Goal: Task Accomplishment & Management: Manage account settings

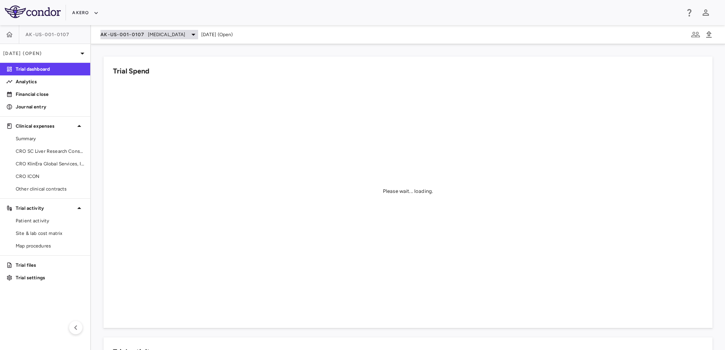
click at [145, 33] on div "AK-US-001-0107 [MEDICAL_DATA]" at bounding box center [149, 34] width 98 height 9
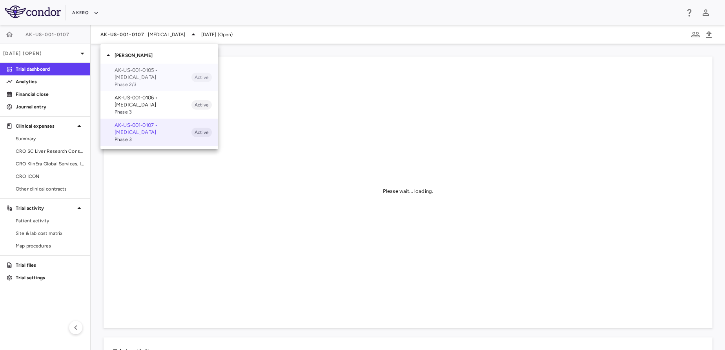
click at [146, 75] on p "AK-US-001-0105 • [MEDICAL_DATA]" at bounding box center [153, 74] width 77 height 14
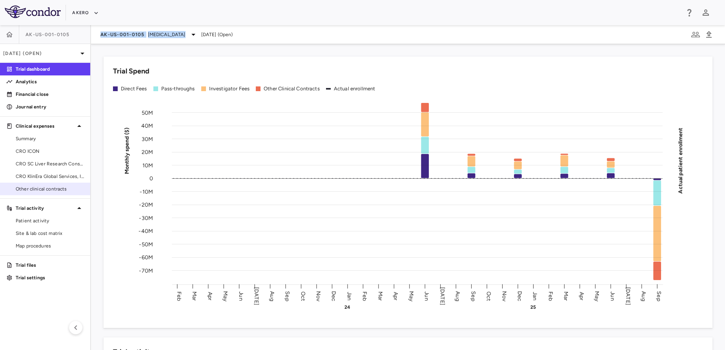
drag, startPoint x: 181, startPoint y: 36, endPoint x: 52, endPoint y: 192, distance: 201.8
click at [52, 192] on div "AK-US-001-0105 [DATE] (Open) Trial dashboard Analytics Financial close Journal …" at bounding box center [362, 187] width 725 height 325
click at [52, 192] on span "Other clinical contracts" at bounding box center [50, 188] width 68 height 7
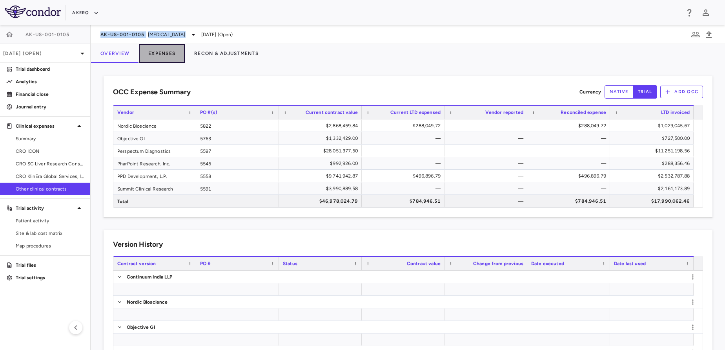
click at [173, 53] on button "Expenses" at bounding box center [162, 53] width 46 height 19
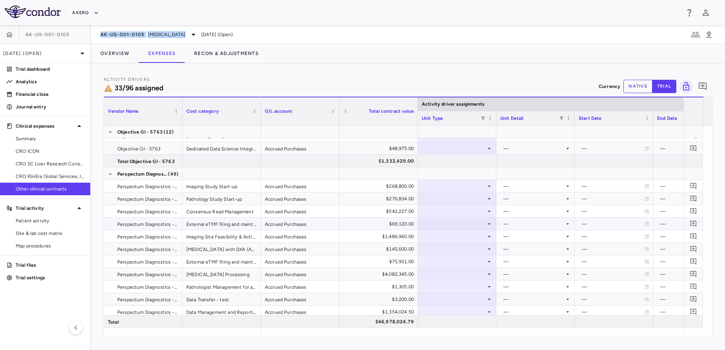
scroll to position [234, 0]
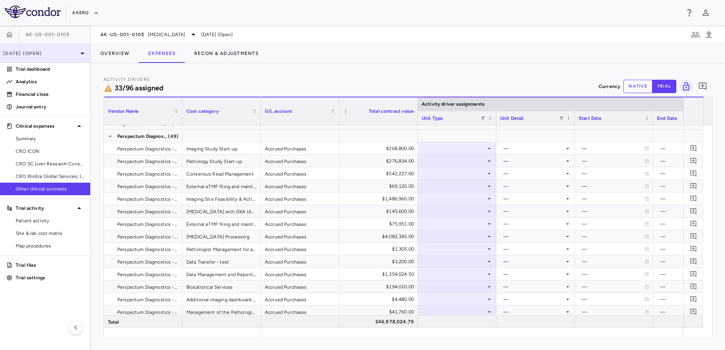
click at [65, 49] on div "[DATE] (Open)" at bounding box center [45, 53] width 90 height 19
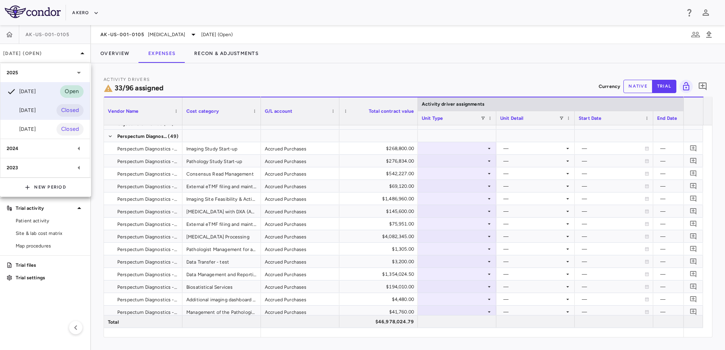
click at [40, 117] on div "[DATE] Closed" at bounding box center [44, 110] width 89 height 19
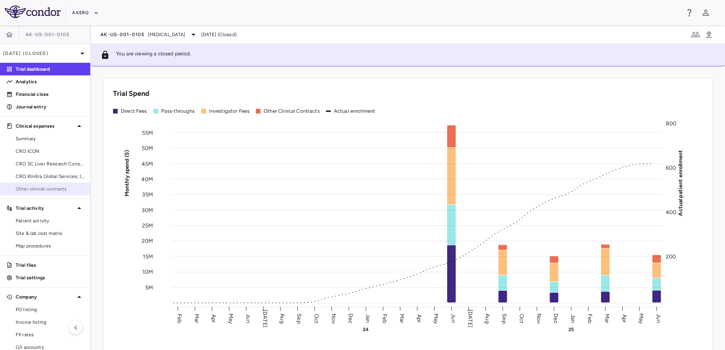
click at [51, 189] on span "Other clinical contracts" at bounding box center [50, 188] width 68 height 7
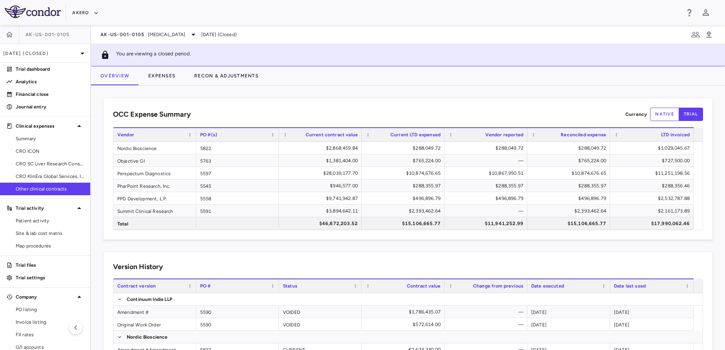
click at [27, 16] on img at bounding box center [33, 11] width 56 height 13
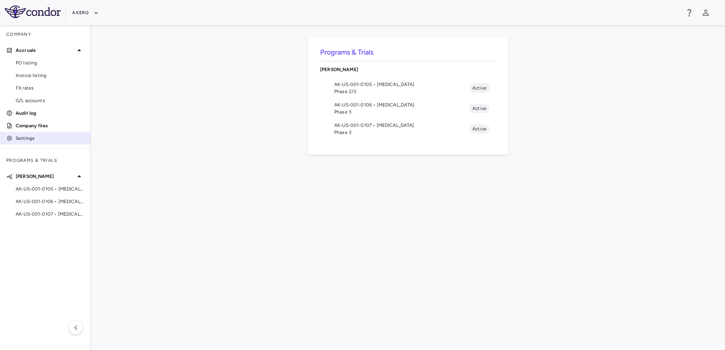
click at [19, 138] on p "Settings" at bounding box center [50, 138] width 68 height 7
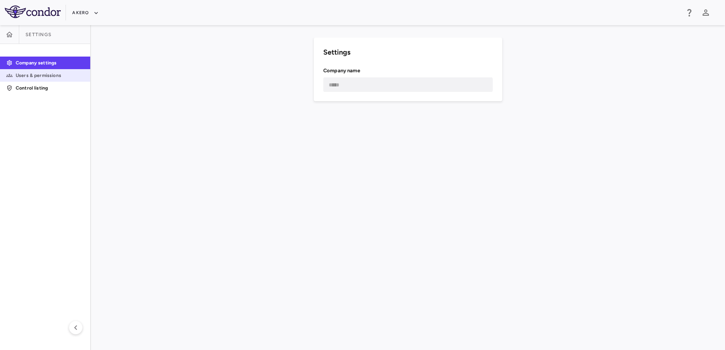
click at [53, 74] on p "Users & permissions" at bounding box center [50, 75] width 68 height 7
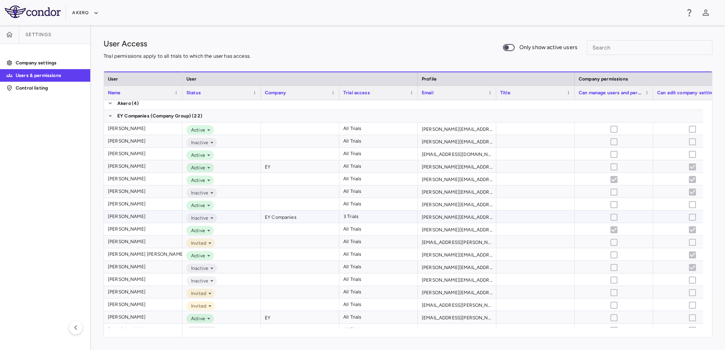
scroll to position [52, 0]
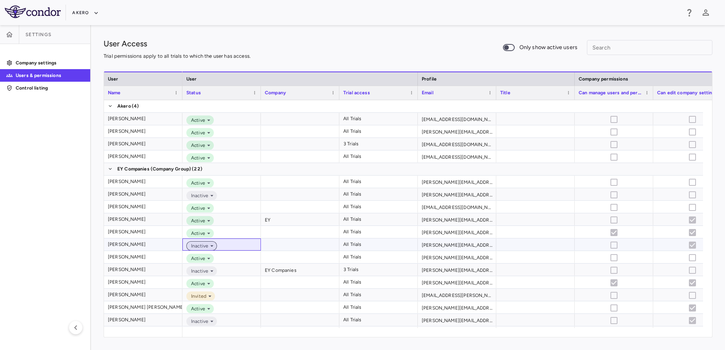
click at [205, 248] on span "Inactive" at bounding box center [198, 245] width 20 height 7
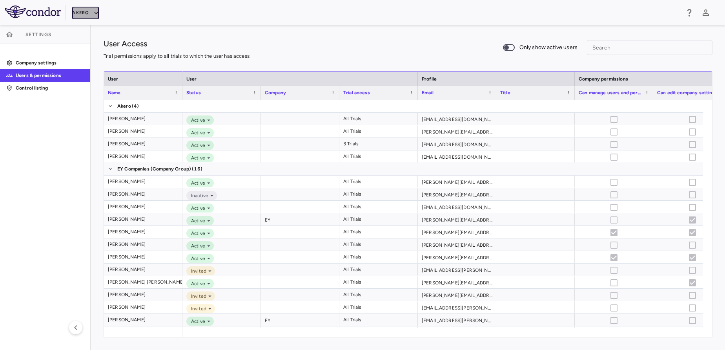
click at [81, 15] on button "Akero" at bounding box center [85, 13] width 26 height 13
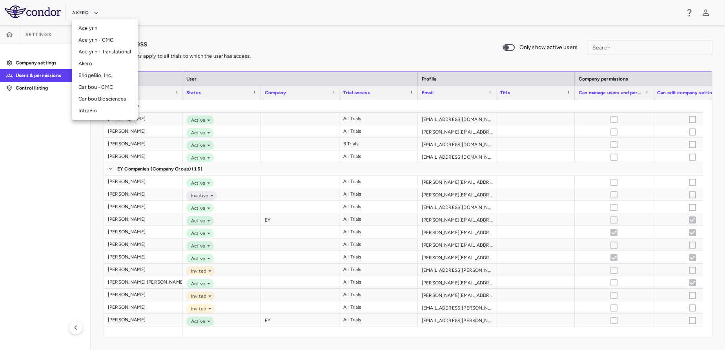
click at [91, 69] on li "Akero" at bounding box center [105, 64] width 66 height 12
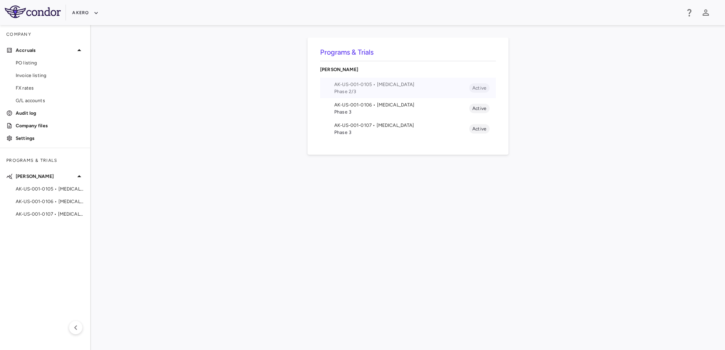
click at [387, 84] on span "AK-US-001-0105 • [MEDICAL_DATA]" at bounding box center [401, 84] width 135 height 7
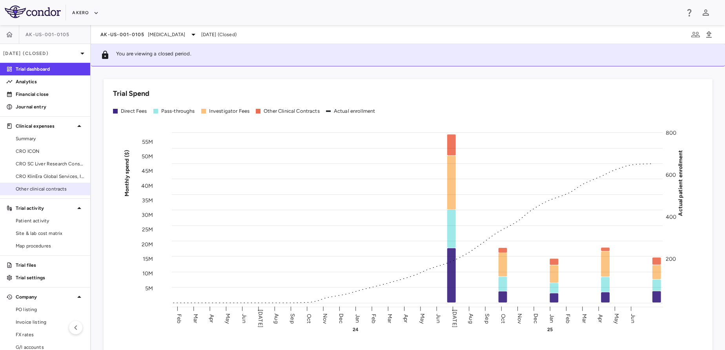
click at [35, 192] on link "Other clinical contracts" at bounding box center [45, 189] width 90 height 12
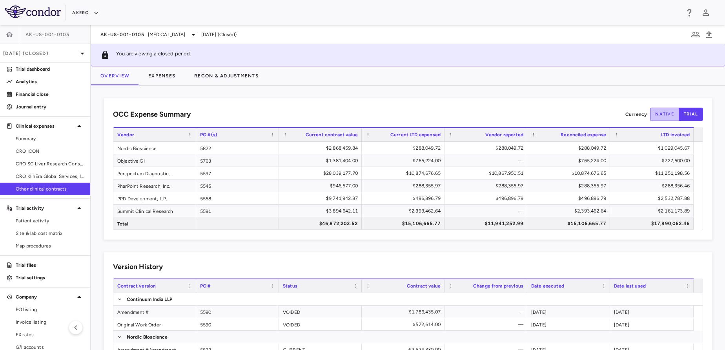
click at [659, 117] on button "native" at bounding box center [664, 114] width 29 height 13
click at [690, 117] on button "trial" at bounding box center [691, 114] width 24 height 13
type button "trial"
click at [46, 58] on div "[DATE] (Closed)" at bounding box center [45, 53] width 90 height 19
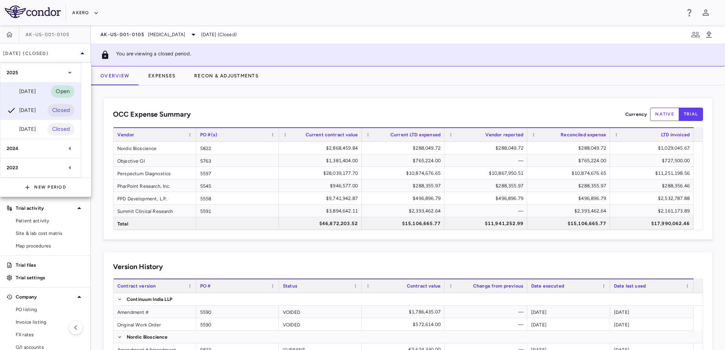
click at [27, 97] on div "Sep 2025 Open" at bounding box center [40, 91] width 80 height 19
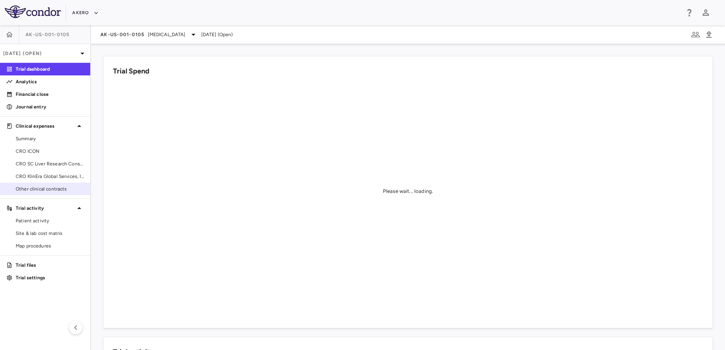
click at [38, 190] on span "Other clinical contracts" at bounding box center [50, 188] width 68 height 7
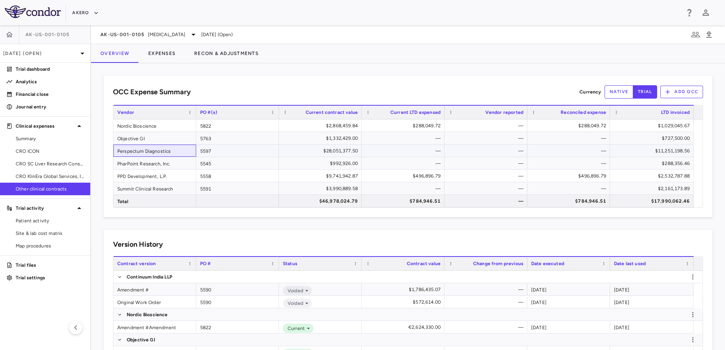
click at [159, 152] on div "Perspectum Diagnostics" at bounding box center [154, 150] width 83 height 12
click at [160, 51] on button "Expenses" at bounding box center [162, 53] width 46 height 19
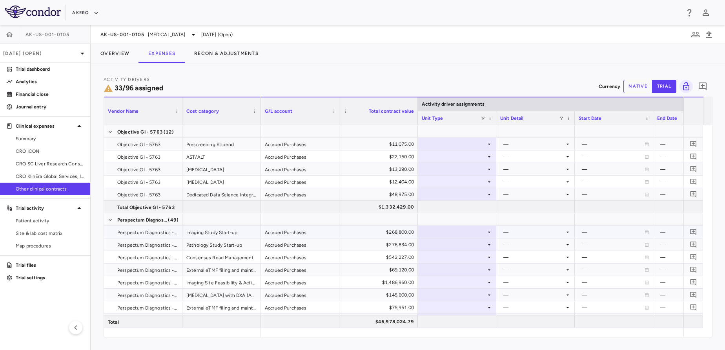
scroll to position [150, 0]
click at [22, 15] on img at bounding box center [33, 11] width 56 height 13
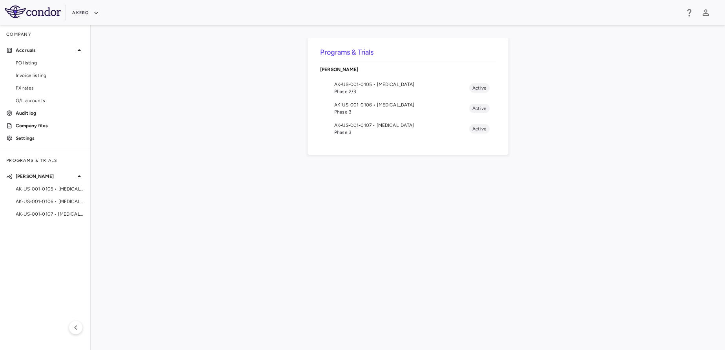
click at [45, 13] on img at bounding box center [33, 11] width 56 height 13
click at [22, 137] on p "Settings" at bounding box center [50, 138] width 68 height 7
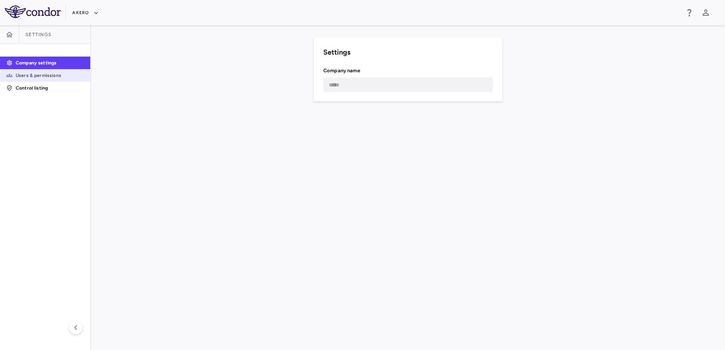
click at [36, 80] on link "Users & permissions" at bounding box center [45, 75] width 90 height 12
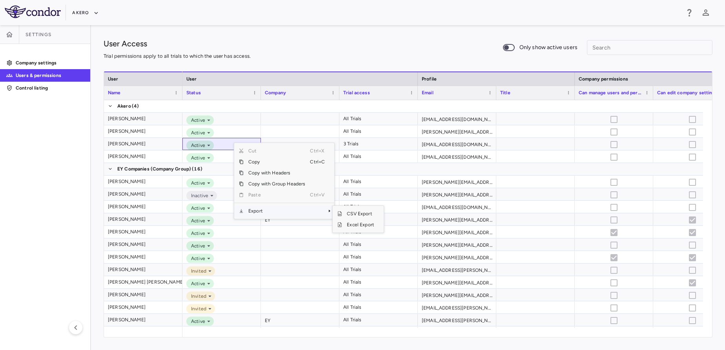
click at [267, 211] on span "Export" at bounding box center [277, 210] width 66 height 11
click at [353, 226] on span "Excel Export" at bounding box center [360, 224] width 37 height 11
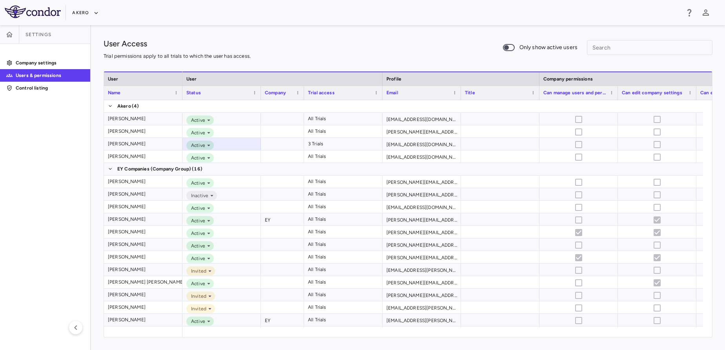
drag, startPoint x: 339, startPoint y: 91, endPoint x: 304, endPoint y: 93, distance: 35.4
click at [304, 93] on div at bounding box center [303, 93] width 3 height 14
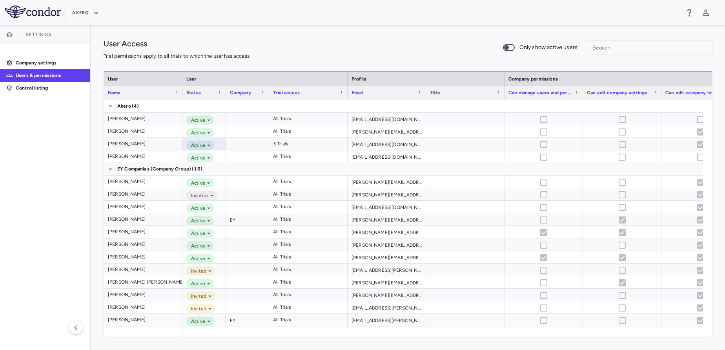
drag, startPoint x: 259, startPoint y: 91, endPoint x: 224, endPoint y: 92, distance: 35.7
click at [224, 92] on div at bounding box center [225, 93] width 3 height 14
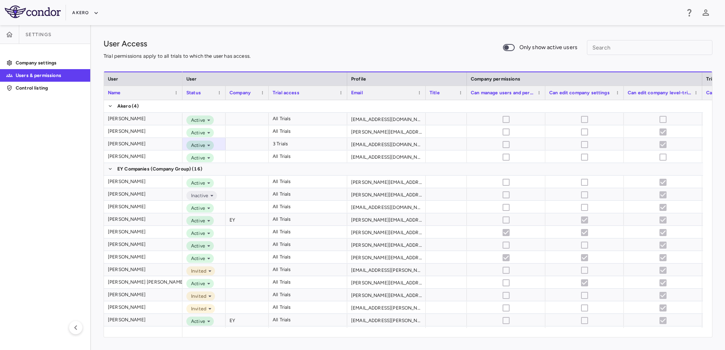
drag, startPoint x: 504, startPoint y: 91, endPoint x: 467, endPoint y: 98, distance: 37.6
click at [467, 98] on div at bounding box center [466, 93] width 3 height 14
